Goal: Use online tool/utility

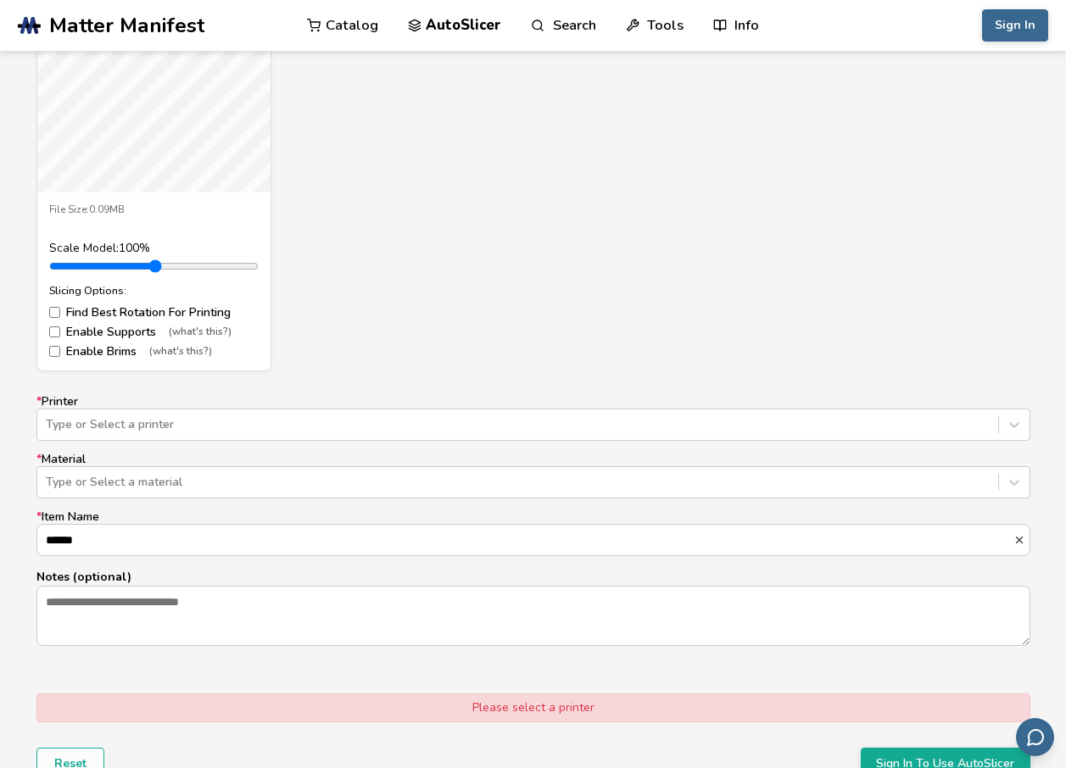
scroll to position [932, 0]
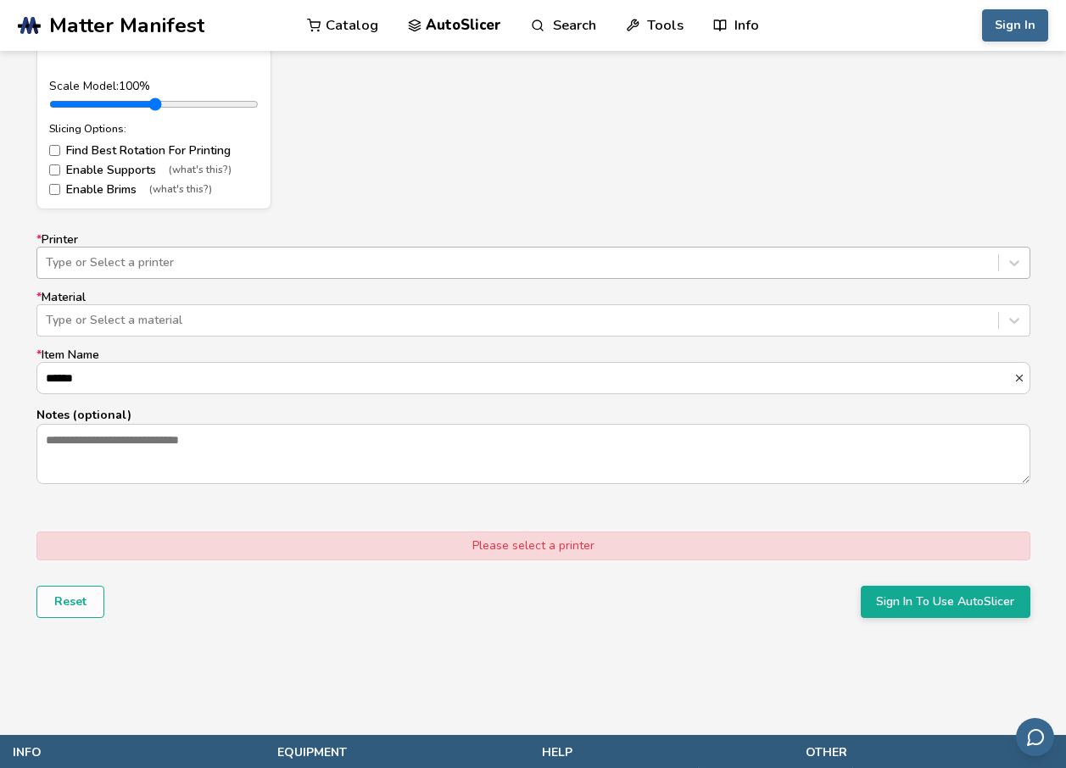
click at [253, 278] on div "Type or Select a printer" at bounding box center [533, 263] width 994 height 32
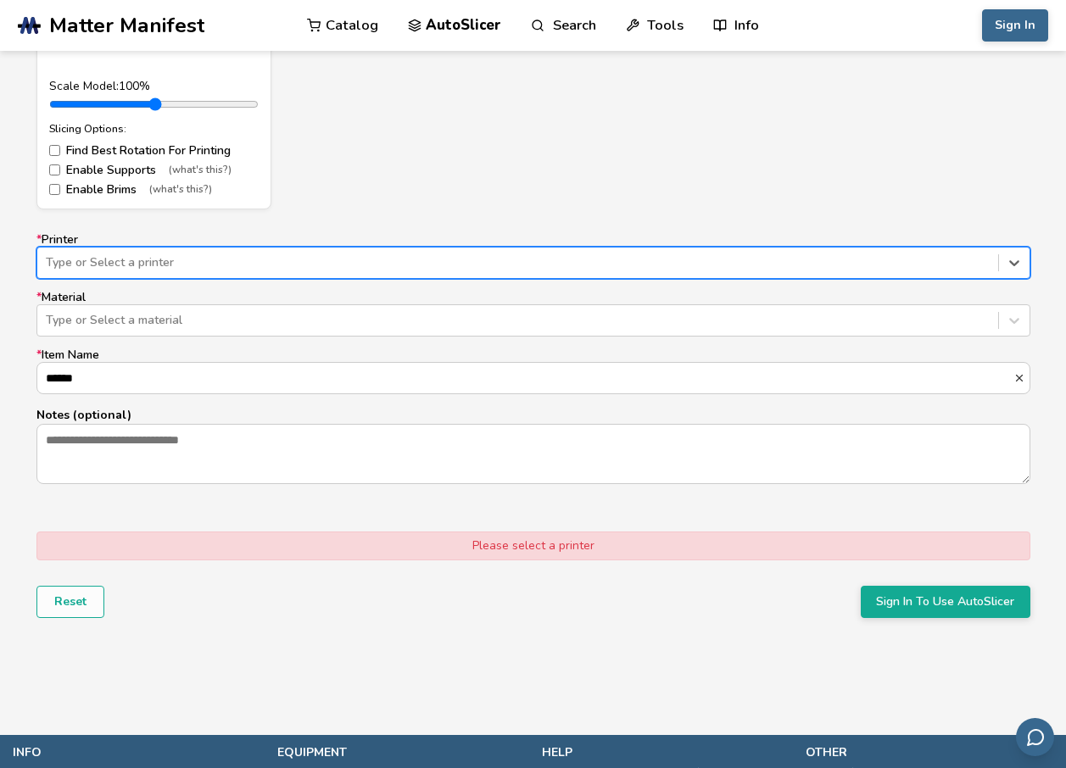
click at [255, 259] on div at bounding box center [517, 262] width 943 height 17
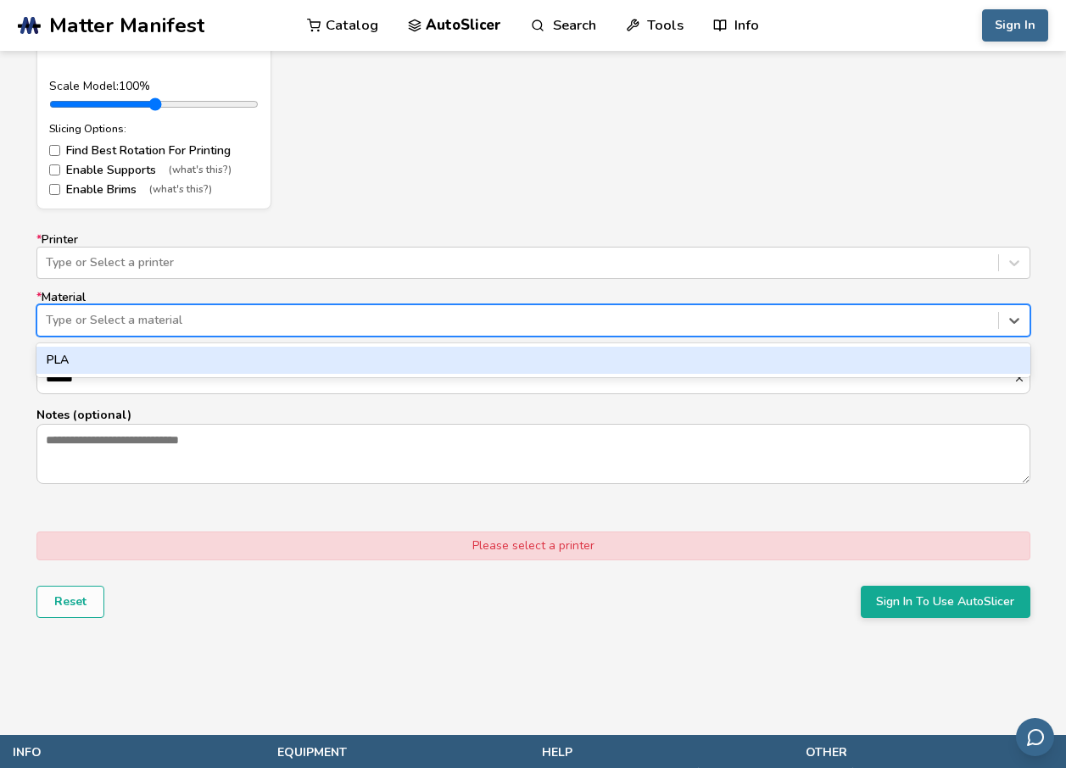
click at [248, 320] on div at bounding box center [517, 320] width 943 height 17
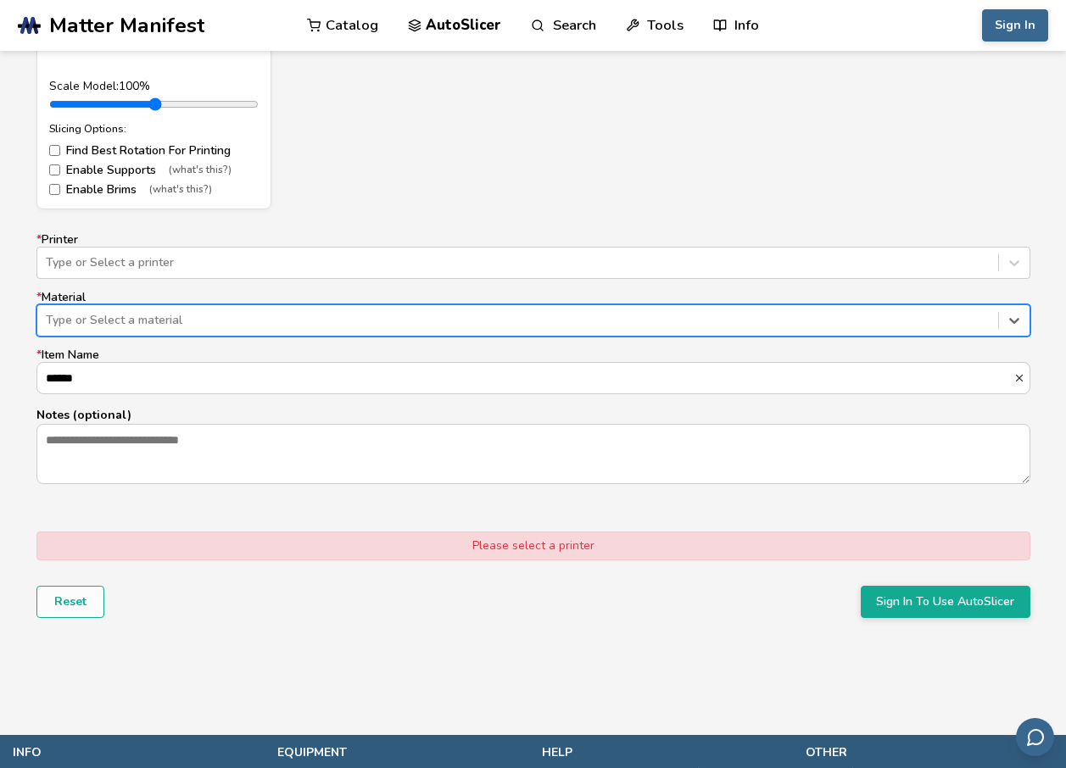
click at [248, 320] on div at bounding box center [517, 320] width 943 height 17
click at [248, 314] on div at bounding box center [517, 320] width 943 height 17
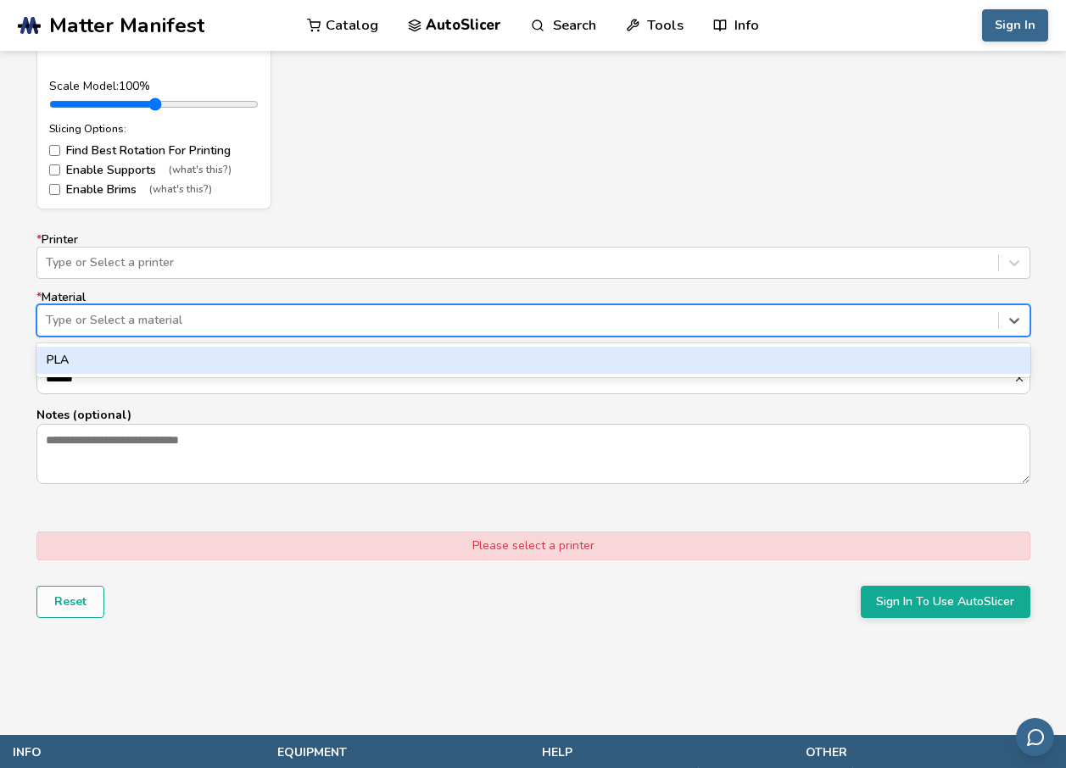
click at [240, 362] on div "PLA" at bounding box center [533, 360] width 994 height 27
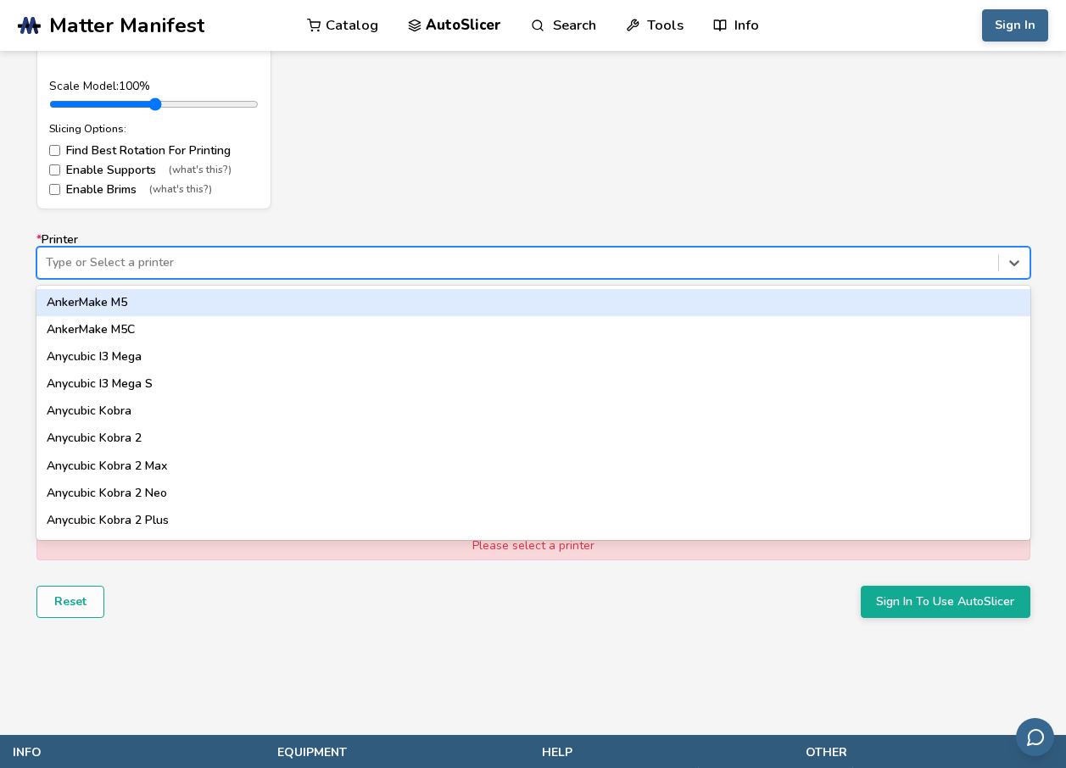
click at [246, 257] on div at bounding box center [517, 262] width 943 height 17
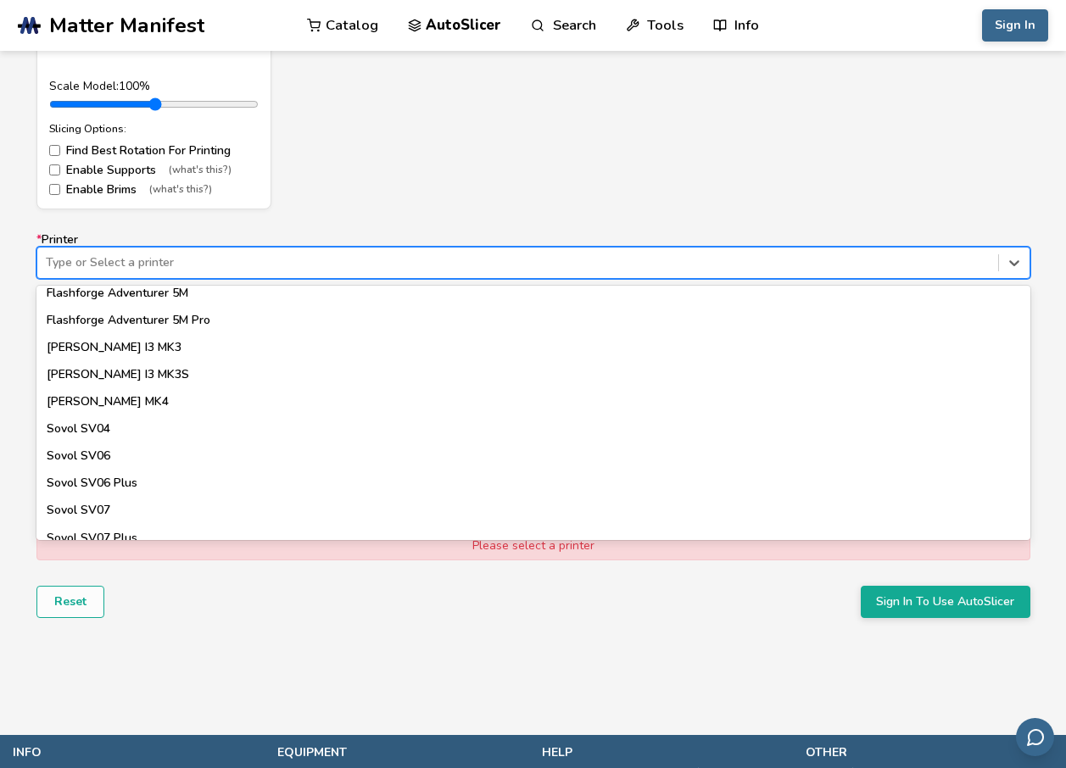
scroll to position [1439, 0]
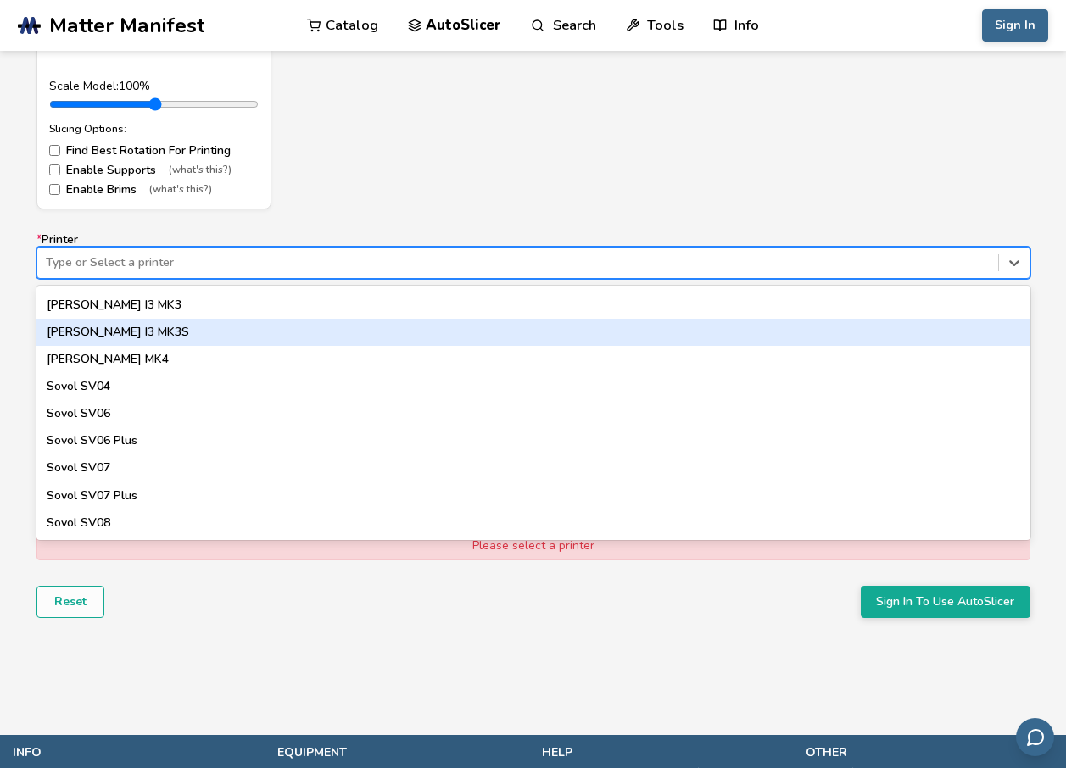
click at [153, 331] on div "[PERSON_NAME] I3 MK3S" at bounding box center [533, 332] width 994 height 27
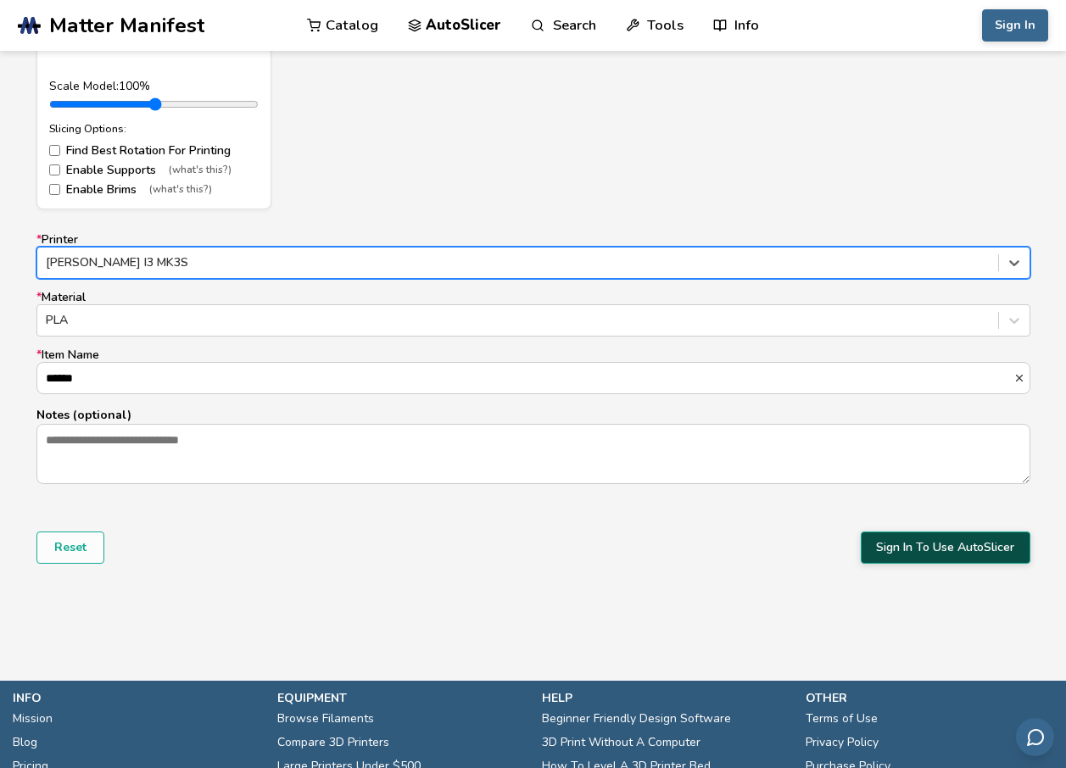
click at [910, 545] on button "Sign In To Use AutoSlicer" at bounding box center [945, 548] width 170 height 32
